Goal: Register for event/course

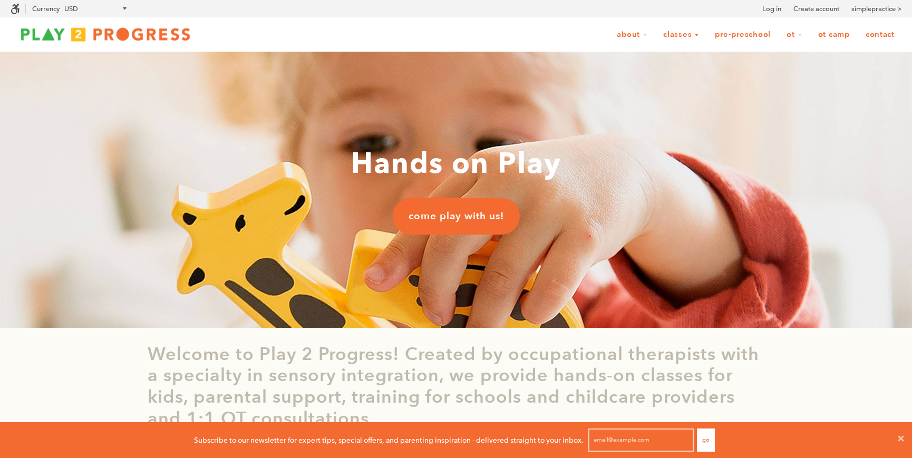
scroll to position [0, 1]
click at [681, 36] on link "Classes" at bounding box center [682, 35] width 50 height 20
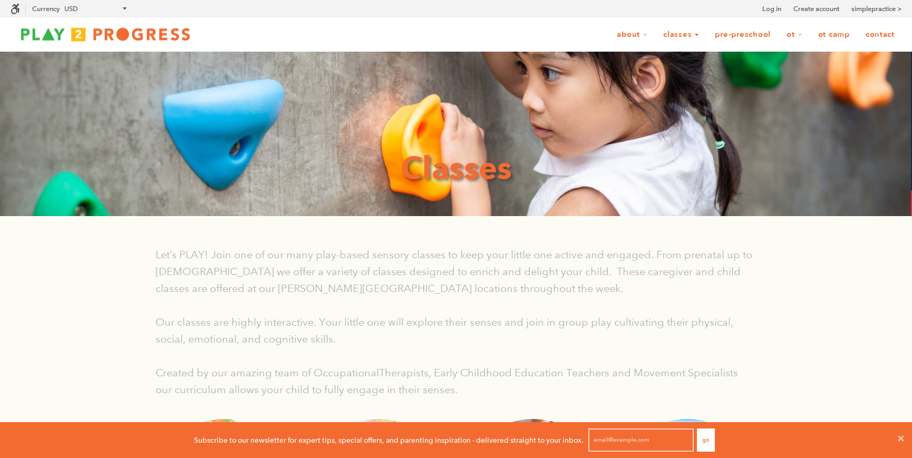
scroll to position [0, 1]
click at [684, 35] on link "Classes" at bounding box center [682, 35] width 50 height 20
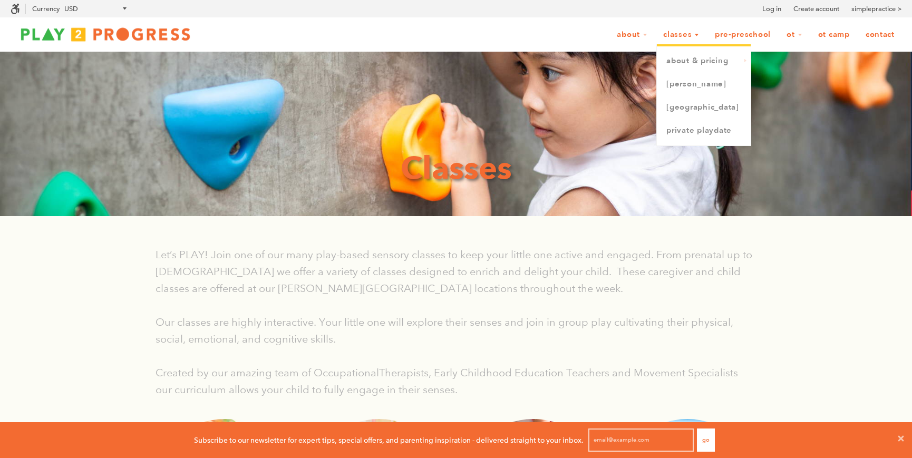
click at [700, 35] on link "Classes" at bounding box center [682, 35] width 50 height 20
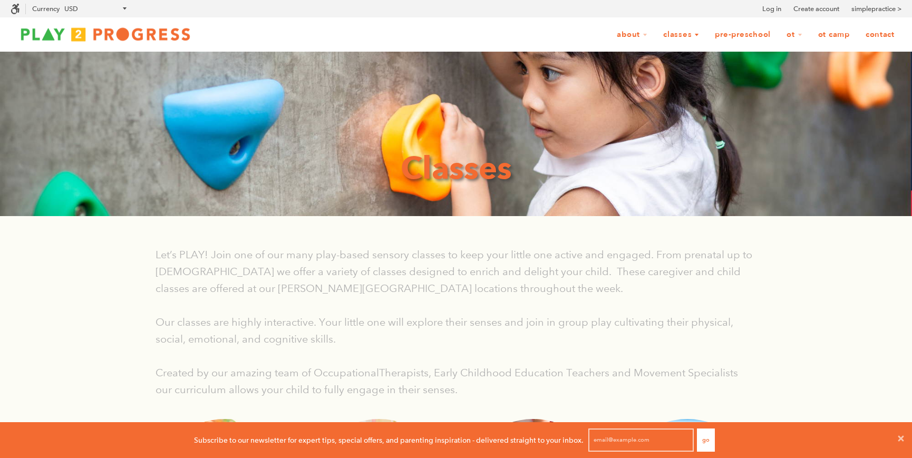
scroll to position [0, 1]
click at [705, 11] on div "Search Close menu Menu Search Currency AED AFN ALL AMD ANG AUD AWG AZN BAM BBD …" at bounding box center [456, 8] width 912 height 17
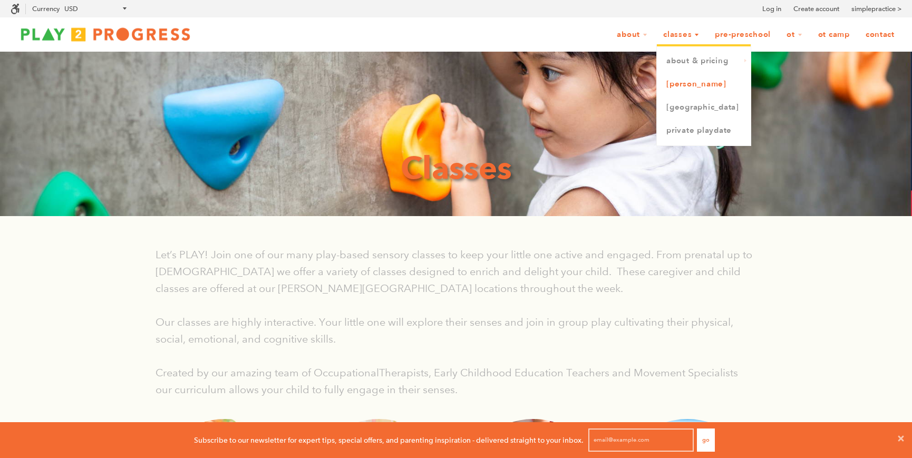
click at [685, 80] on link "[PERSON_NAME]" at bounding box center [704, 84] width 94 height 23
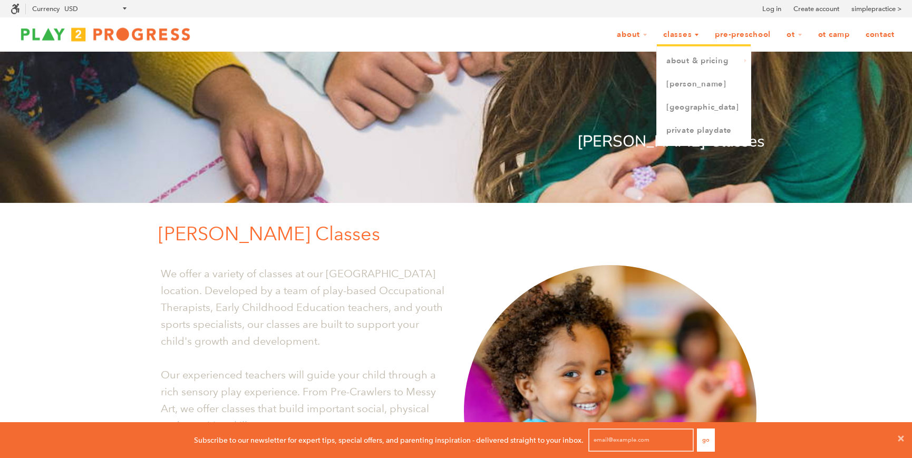
click at [684, 31] on link "Classes" at bounding box center [682, 35] width 50 height 20
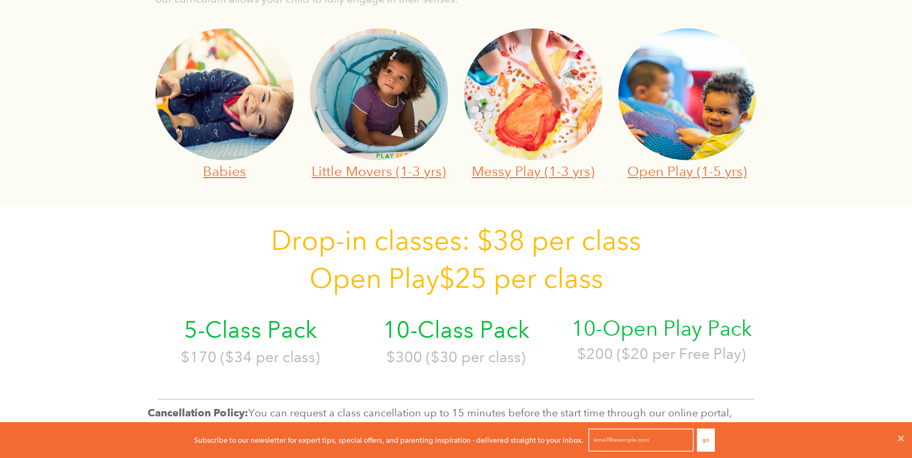
scroll to position [364, 0]
